Goal: Task Accomplishment & Management: Use online tool/utility

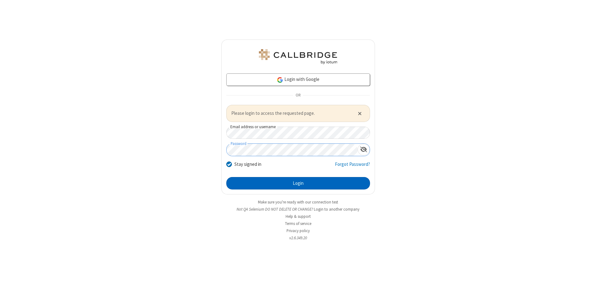
click at [298, 183] on button "Login" at bounding box center [298, 183] width 144 height 12
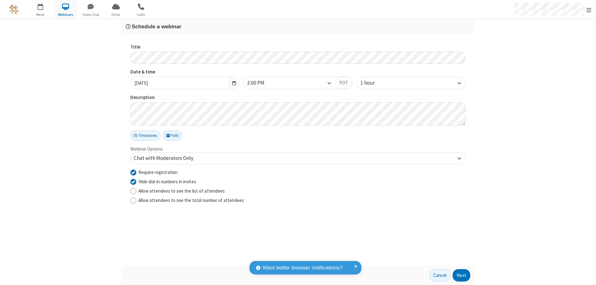
click at [133, 172] on input "Require registration" at bounding box center [133, 172] width 6 height 7
checkbox input "false"
click at [462, 275] on button "Next" at bounding box center [462, 275] width 18 height 12
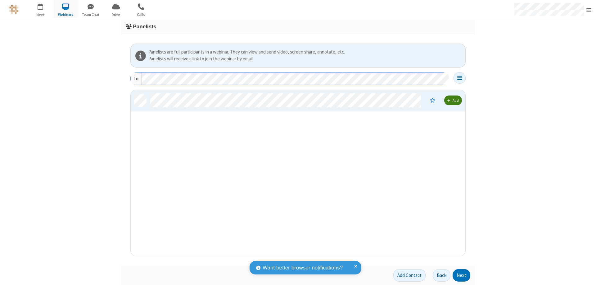
scroll to position [161, 330]
click at [462, 275] on button "Next" at bounding box center [462, 275] width 18 height 12
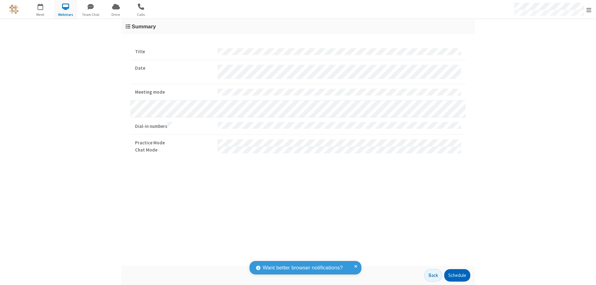
click at [457, 275] on button "Schedule" at bounding box center [458, 275] width 26 height 12
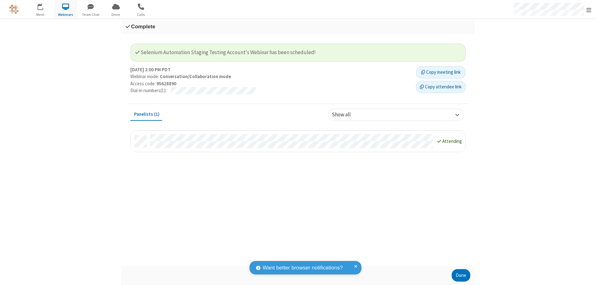
click at [461, 275] on button "Done" at bounding box center [461, 275] width 19 height 12
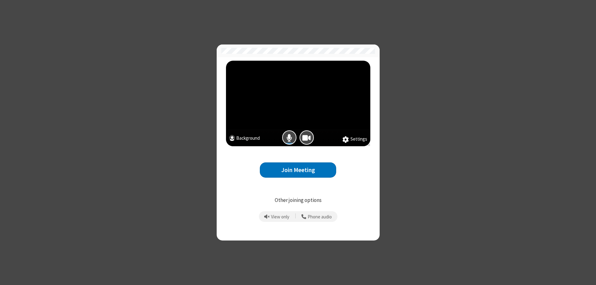
click at [298, 170] on button "Join Meeting" at bounding box center [298, 169] width 76 height 15
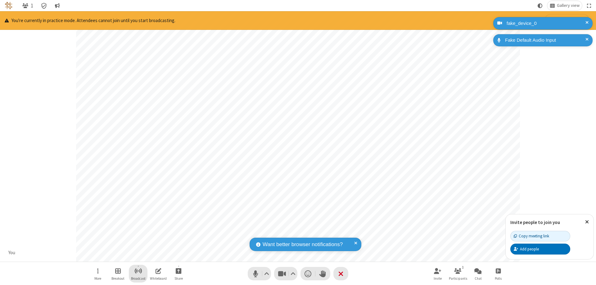
click at [138, 270] on span "Start broadcast" at bounding box center [139, 271] width 8 height 8
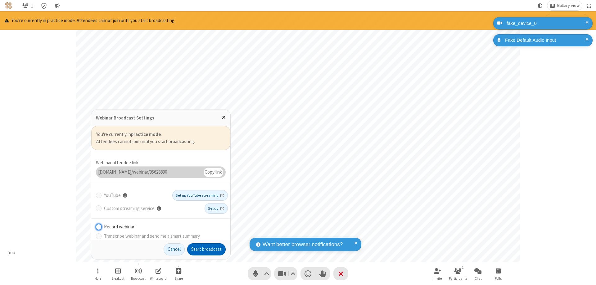
click at [207, 249] on button "Start broadcast" at bounding box center [206, 249] width 39 height 12
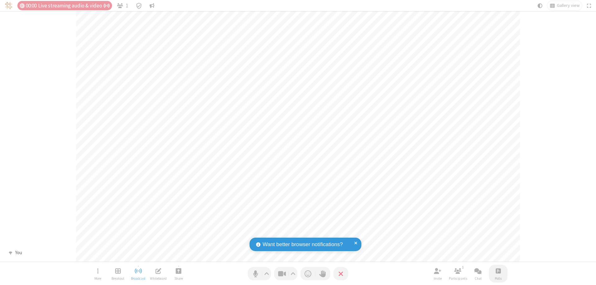
click at [498, 270] on span "Open poll" at bounding box center [498, 271] width 5 height 8
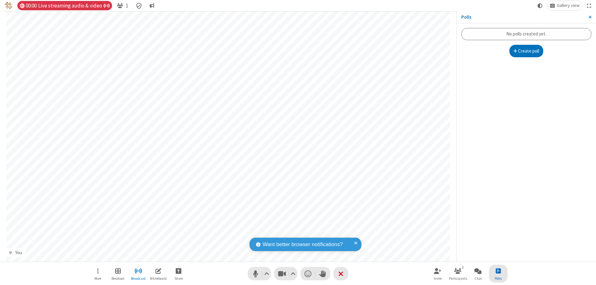
click at [527, 51] on button "Create poll" at bounding box center [527, 51] width 34 height 12
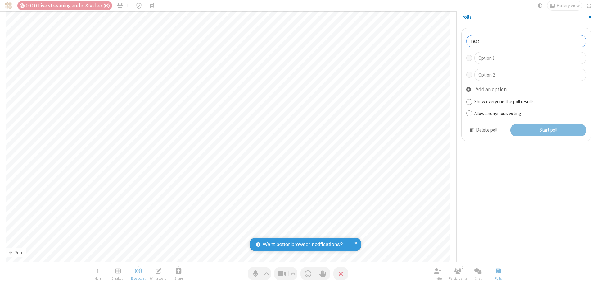
type input "Test"
type input "Yes"
type input "No"
click at [548, 130] on button "Start poll" at bounding box center [549, 130] width 76 height 12
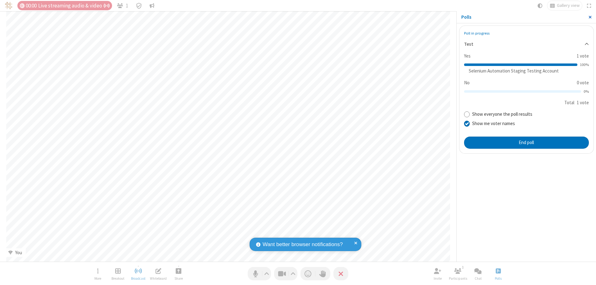
click at [590, 17] on span "Close sidebar" at bounding box center [590, 17] width 3 height 5
